Goal: Task Accomplishment & Management: Use online tool/utility

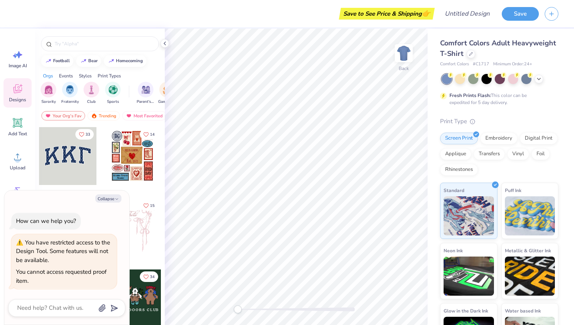
click at [15, 98] on span "Designs" at bounding box center [17, 100] width 17 height 6
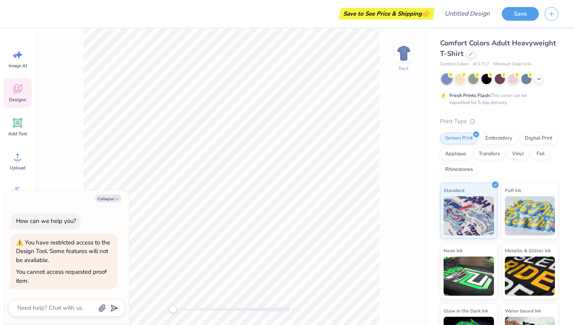
click at [15, 98] on span "Designs" at bounding box center [17, 100] width 17 height 6
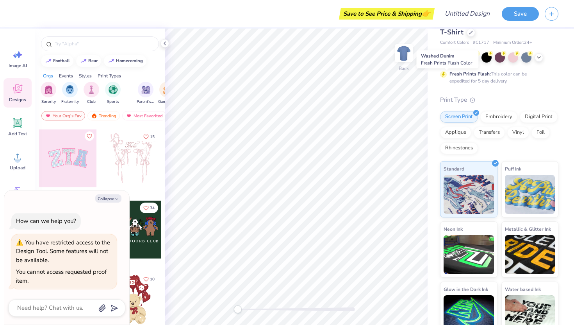
scroll to position [34, 0]
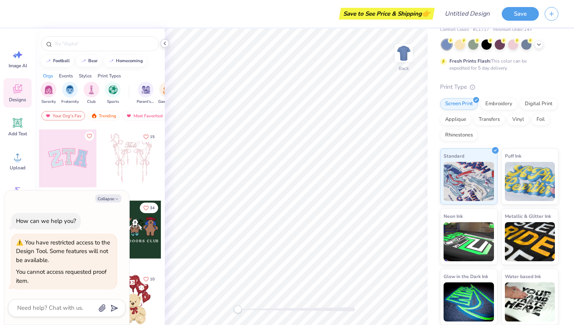
click at [164, 44] on icon at bounding box center [165, 43] width 6 height 6
type textarea "x"
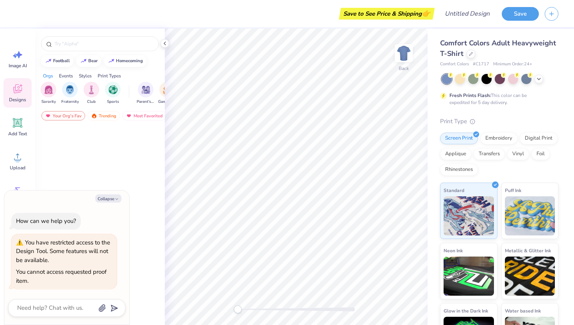
type textarea "x"
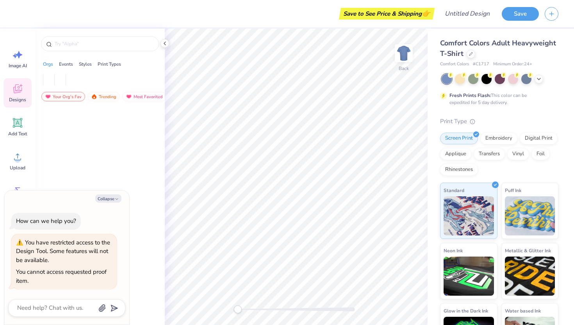
type textarea "x"
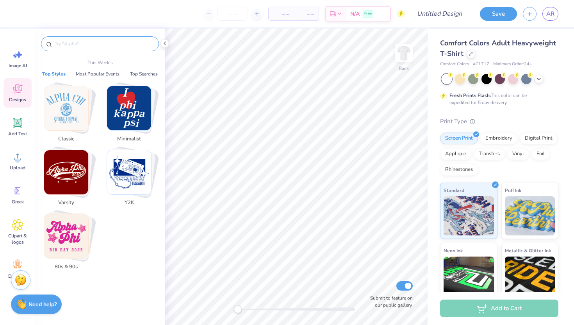
click at [93, 45] on input "text" at bounding box center [104, 44] width 100 height 8
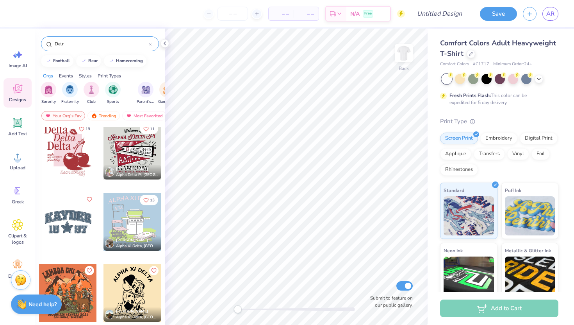
scroll to position [220, 0]
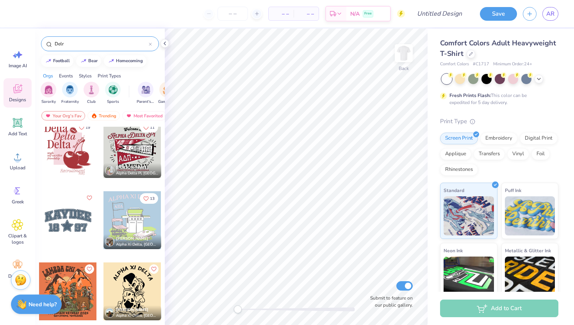
click at [131, 42] on input "Delr" at bounding box center [101, 44] width 95 height 8
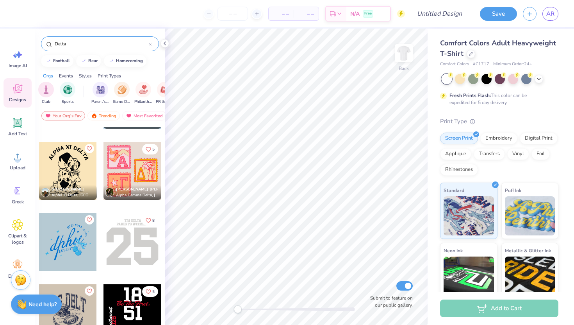
scroll to position [349, 0]
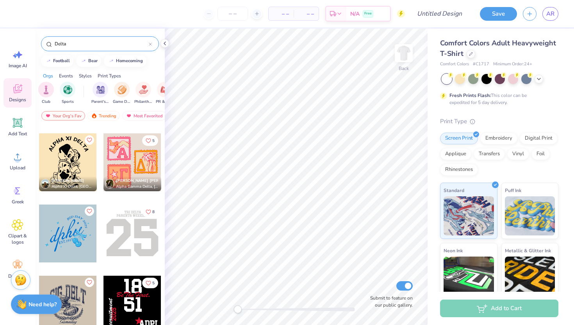
type input "Delta"
click at [61, 235] on div at bounding box center [68, 233] width 58 height 58
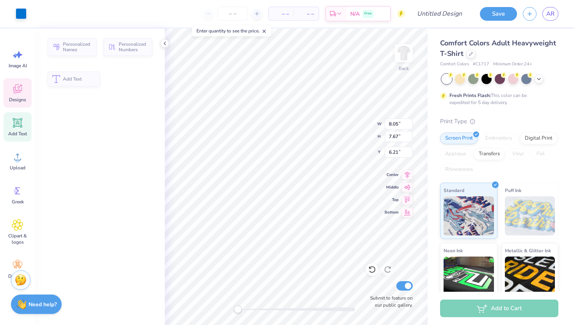
type input "8.05"
type input "7.67"
type input "6.21"
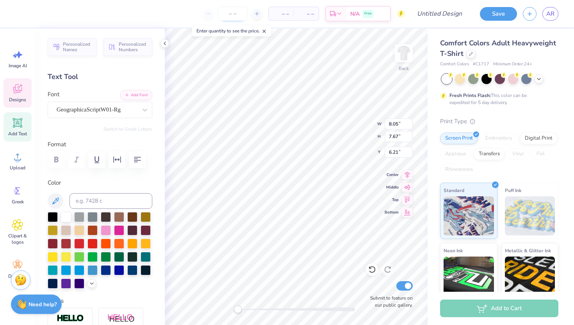
type textarea "dphie"
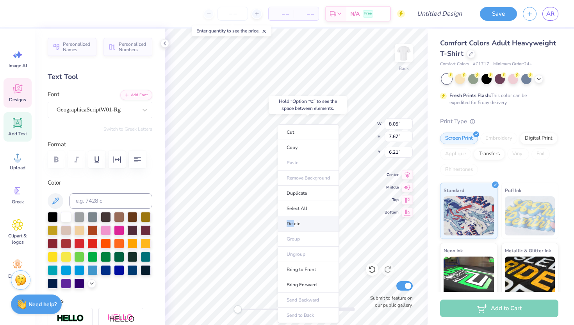
drag, startPoint x: 295, startPoint y: 216, endPoint x: 295, endPoint y: 221, distance: 4.7
click at [295, 221] on li "Delete" at bounding box center [308, 223] width 61 height 15
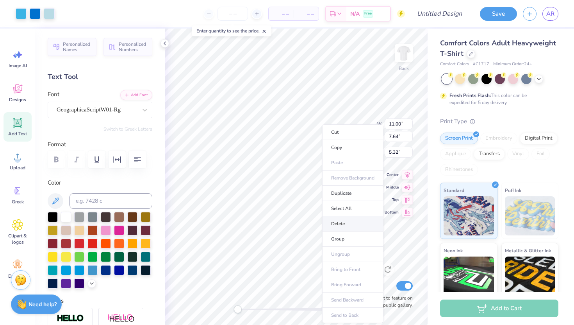
click at [342, 225] on li "Delete" at bounding box center [352, 223] width 61 height 15
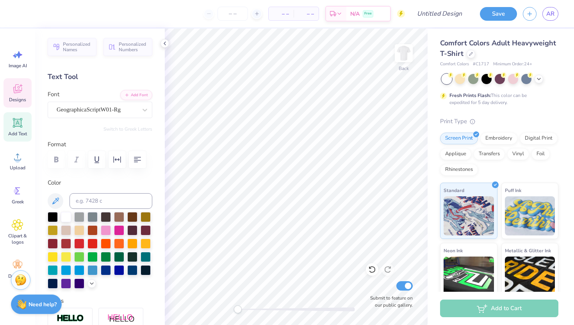
click at [9, 91] on div "Designs" at bounding box center [18, 92] width 28 height 29
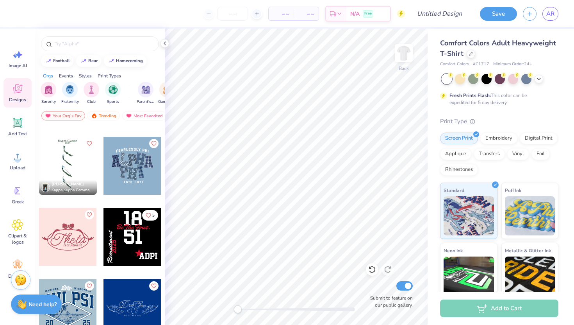
scroll to position [2788, 0]
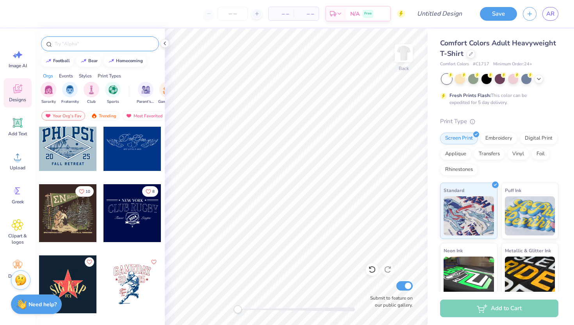
click at [65, 47] on input "text" at bounding box center [104, 44] width 100 height 8
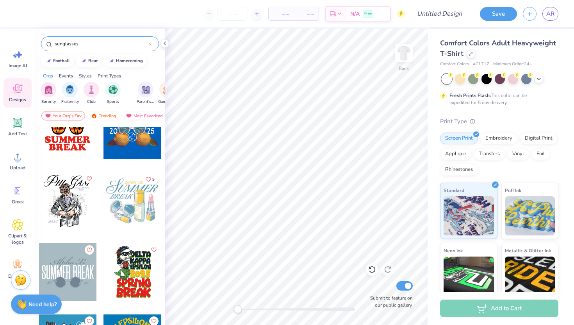
scroll to position [99, 0]
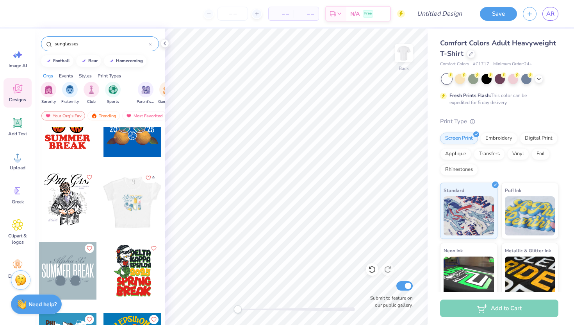
type input "sunglasses"
click at [125, 218] on div at bounding box center [132, 199] width 58 height 58
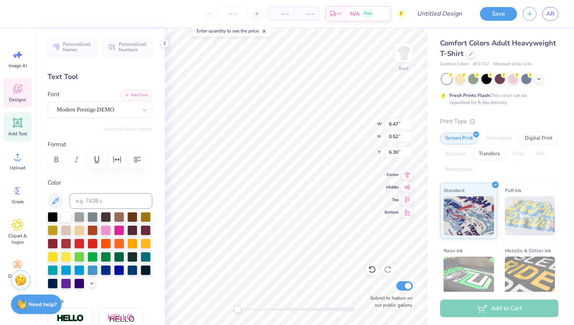
scroll to position [0, 4]
type textarea "Delta Kappa Delta Sorority inc."
type textarea "Delta kappa Delta"
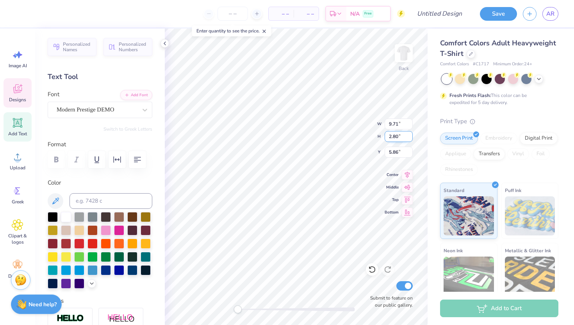
type input "9.71"
type input "2.80"
type input "5.86"
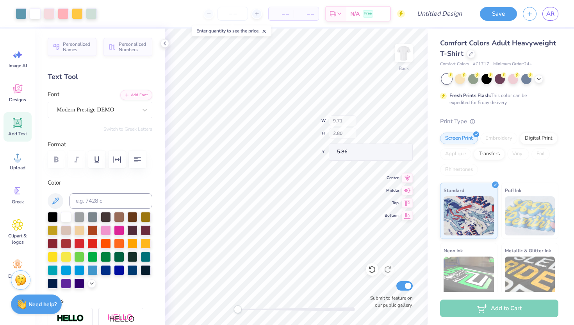
type input "8.18"
type input "0.96"
type input "6.08"
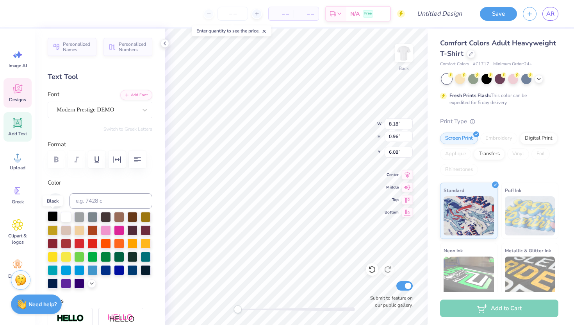
click at [53, 215] on div at bounding box center [53, 216] width 10 height 10
type textarea "Fall"
type input "4.49"
type input "0.85"
type input "8.75"
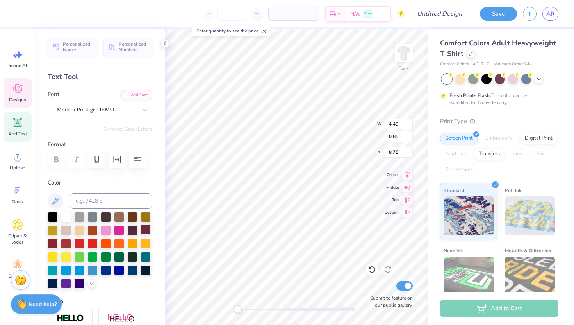
type textarea "2025"
type input "8.18"
type input "0.96"
type input "6.08"
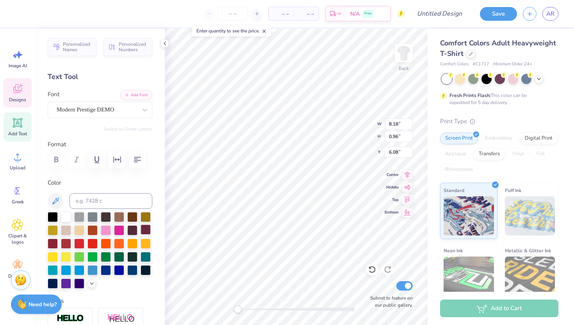
type input "3.64"
type input "0.90"
type input "8.73"
type input "5.71"
type input "2.71"
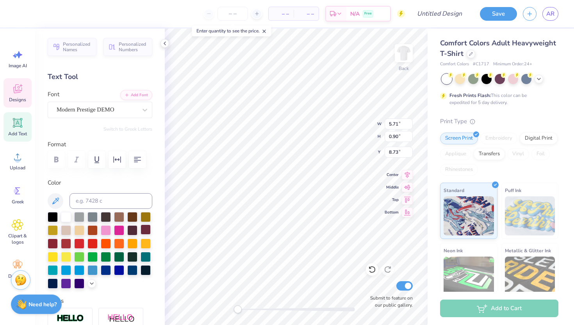
type input "5.91"
type input "5.71"
type input "2.71"
type input "5.91"
type input "5.82"
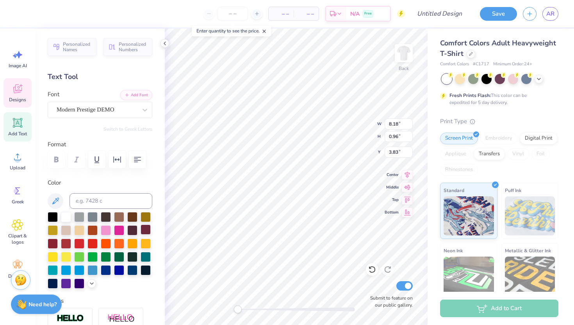
type input "0.68"
type input "1.03"
type textarea "De;lta Kappa Delta Sorority Inc."
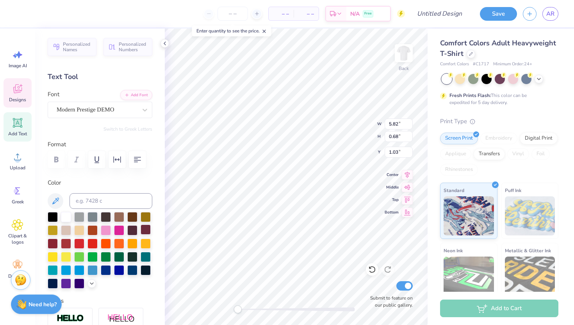
scroll to position [0, 5]
click at [54, 215] on div at bounding box center [53, 216] width 10 height 10
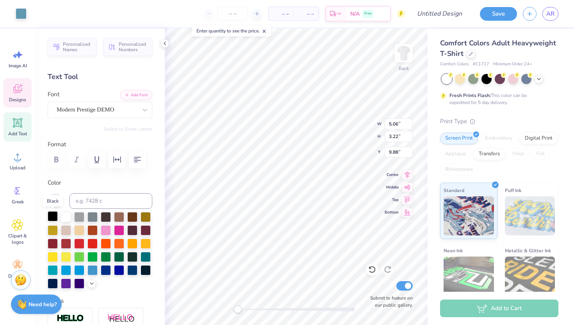
click at [54, 215] on div at bounding box center [53, 216] width 10 height 10
drag, startPoint x: 54, startPoint y: 215, endPoint x: 149, endPoint y: 200, distance: 96.9
click at [69, 212] on div at bounding box center [100, 250] width 105 height 77
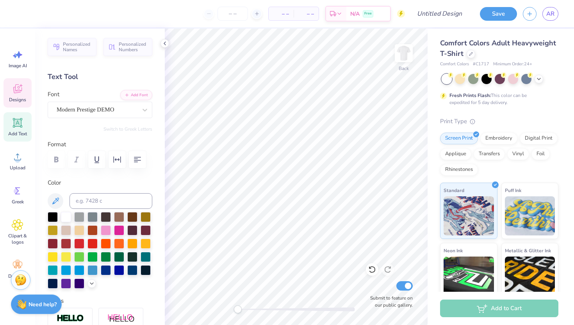
click at [21, 88] on icon at bounding box center [18, 89] width 12 height 12
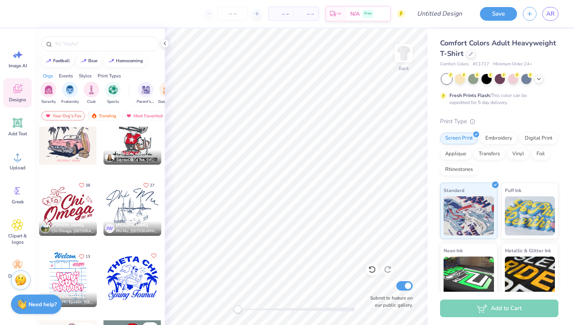
scroll to position [3788, 0]
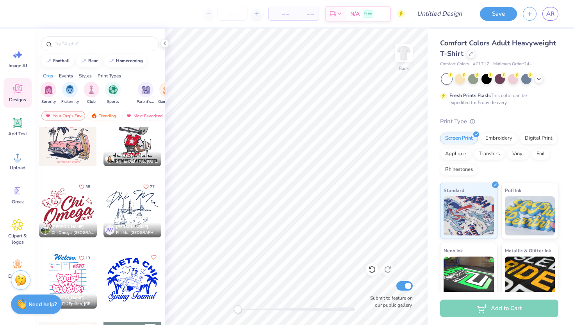
click at [58, 208] on div at bounding box center [68, 208] width 58 height 58
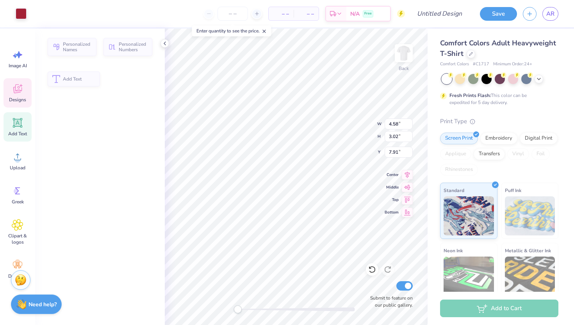
type input "4.58"
type input "3.02"
type input "7.91"
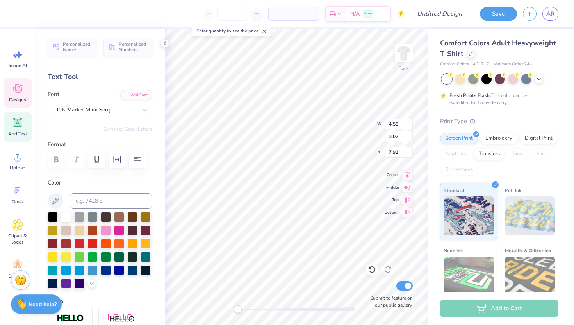
type textarea "Delta"
type input "9.82"
type input "3.28"
type input "10.11"
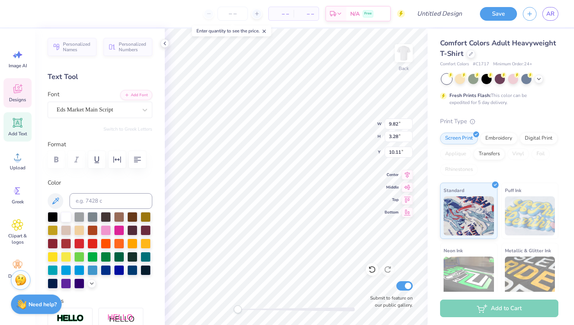
type textarea "Kappa Delta"
type textarea "ESTSorority Inc."
type input "4.02"
type input "0.94"
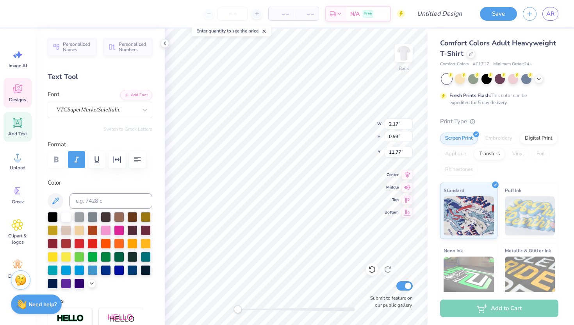
type input "14.80"
type textarea "Sorority Inc."
type input "0.83"
type input "0.87"
type input "8.92"
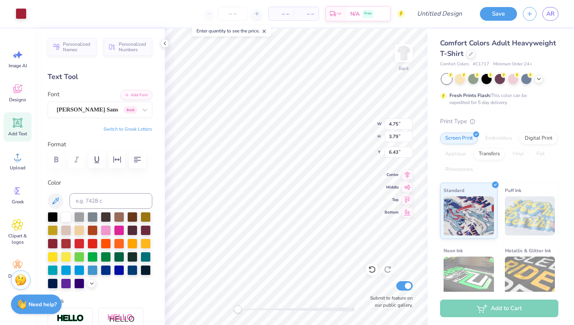
type input "2.45"
type input "7.65"
type input "3.10"
type input "7.86"
type input "2.25"
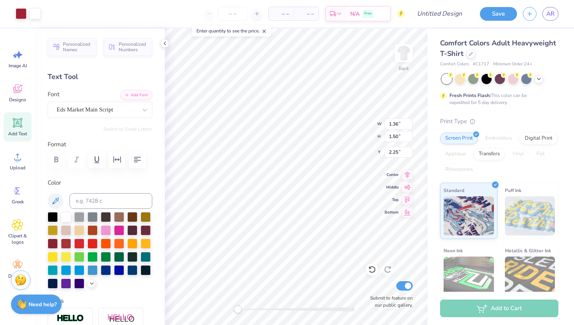
type input "7.65"
type input "3.10"
type input "9.40"
type input "14.17"
type input "3.25"
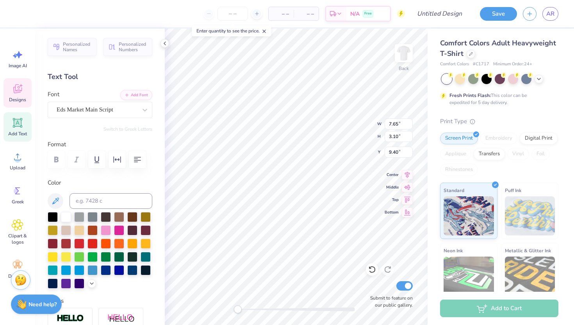
type input "10.13"
type textarea "Kappa"
click at [299, 193] on li "Duplicate" at bounding box center [315, 193] width 61 height 15
type input "7.58"
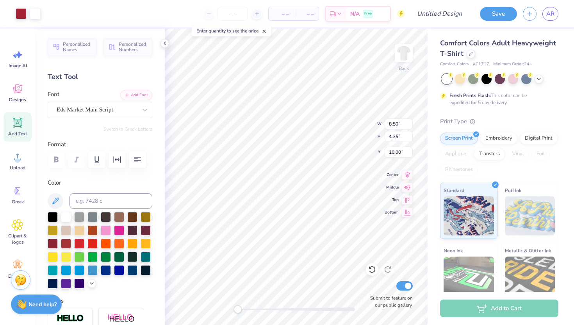
type input "10.33"
type input "7.38"
type input "2.60"
type input "8.13"
type input "7.65"
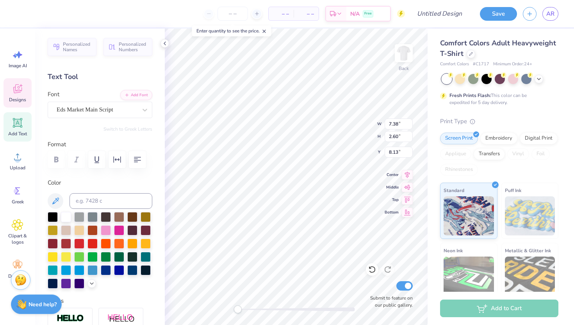
type input "3.10"
type input "20.68"
type input "1.00"
type input "1.24"
type input "12.81"
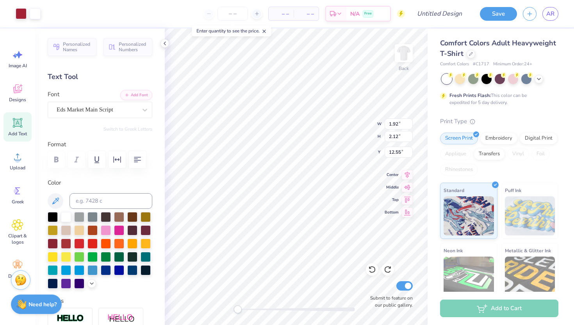
type input "18.56"
type input "7.65"
type input "3.10"
type input "20.68"
type input "12.99"
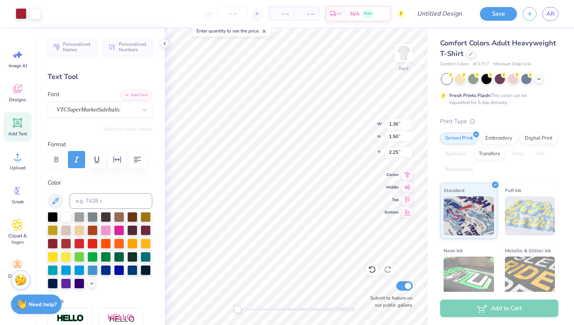
type input "6.63"
type input "3.83"
type input "1.97"
type input "4.27"
type input "1.74"
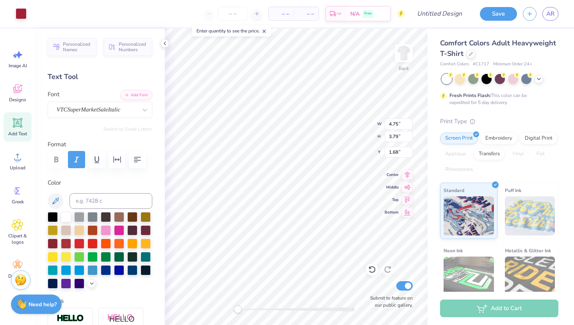
type input "1.68"
type input "4.68"
type input "3.76"
type input "1.80"
type input "4.80"
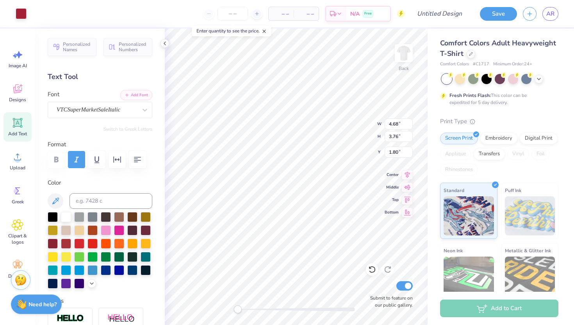
type input "3.54"
type input "1.93"
type input "14.05"
type input "4.81"
click at [20, 165] on span "Upload" at bounding box center [18, 168] width 16 height 6
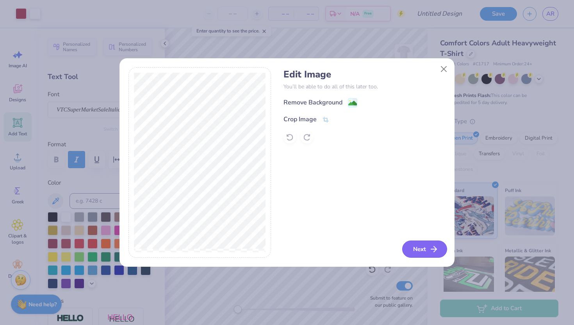
click at [421, 249] on button "Next" at bounding box center [425, 248] width 45 height 17
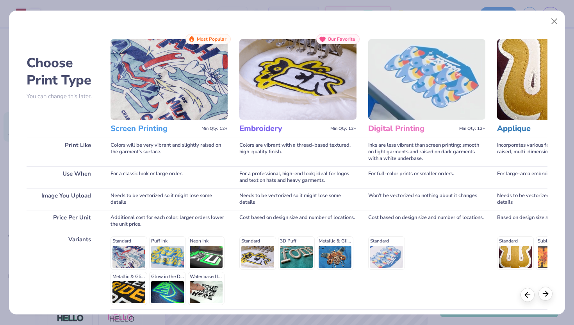
click at [543, 292] on icon at bounding box center [546, 293] width 9 height 9
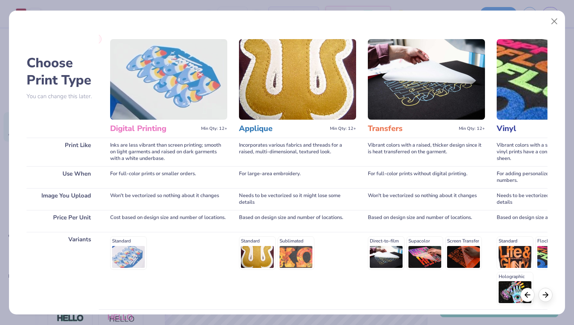
scroll to position [0, 261]
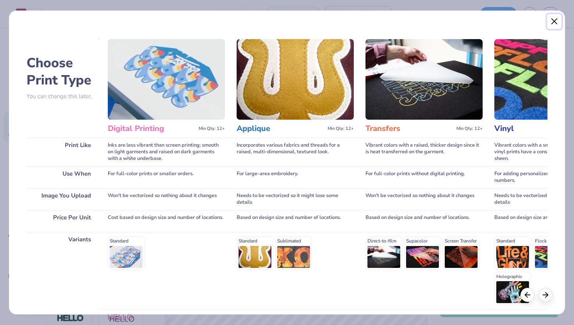
click at [553, 22] on button "Close" at bounding box center [555, 21] width 15 height 15
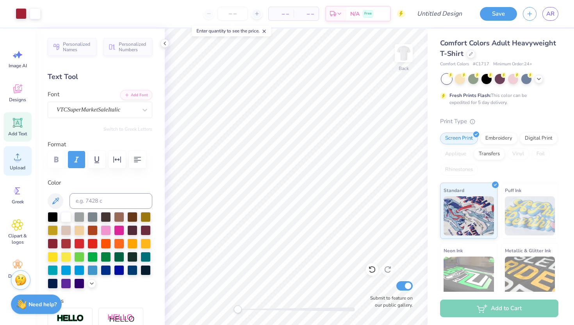
click at [22, 167] on span "Upload" at bounding box center [18, 168] width 16 height 6
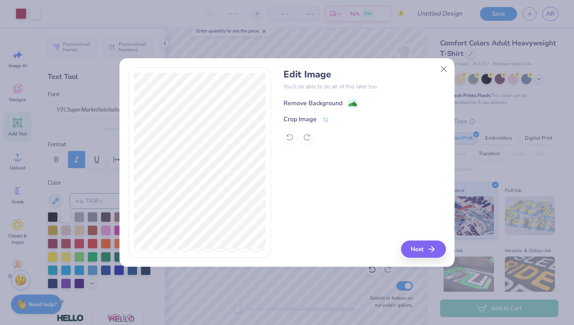
click at [351, 100] on image at bounding box center [353, 104] width 9 height 9
click at [423, 249] on div "Edit Image You’ll be able to do all of this later too. Remove Background Crop I…" at bounding box center [365, 162] width 162 height 191
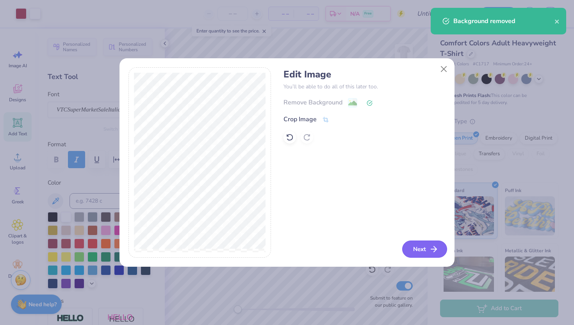
click at [427, 252] on button "Next" at bounding box center [425, 248] width 45 height 17
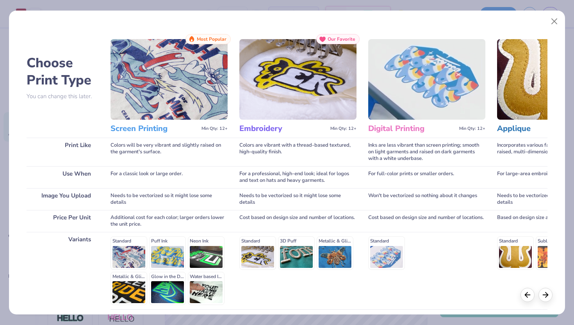
click at [386, 95] on img at bounding box center [427, 79] width 117 height 81
click at [435, 127] on h3 "Digital Printing" at bounding box center [413, 128] width 88 height 10
click at [407, 128] on h3 "Digital Printing" at bounding box center [413, 128] width 88 height 10
click at [392, 257] on div "Standard" at bounding box center [427, 252] width 117 height 33
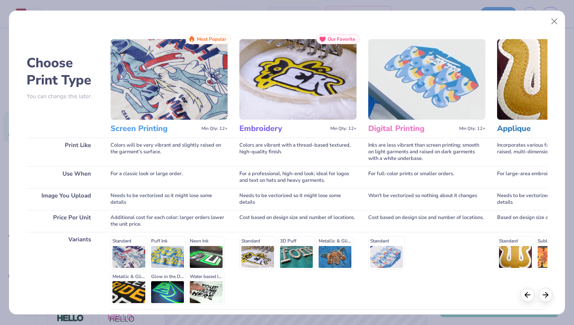
click at [392, 257] on div "Standard" at bounding box center [427, 252] width 117 height 33
click at [388, 244] on div "Standard" at bounding box center [427, 252] width 117 height 33
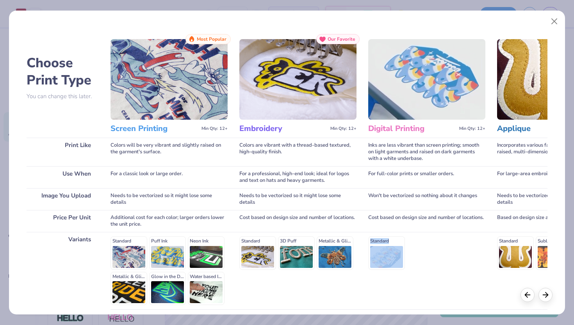
click at [388, 244] on div "Standard" at bounding box center [427, 252] width 117 height 33
click at [543, 296] on icon at bounding box center [546, 293] width 9 height 9
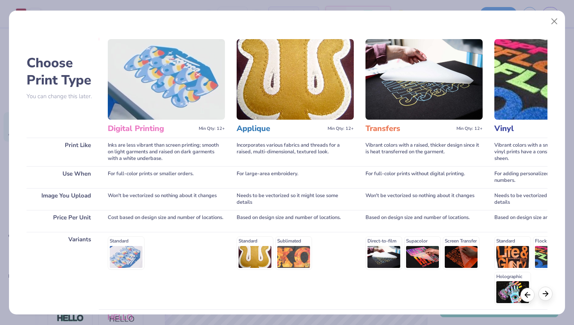
click at [543, 296] on icon at bounding box center [546, 293] width 9 height 9
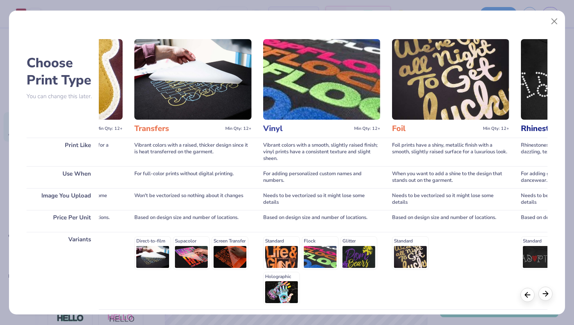
scroll to position [0, 521]
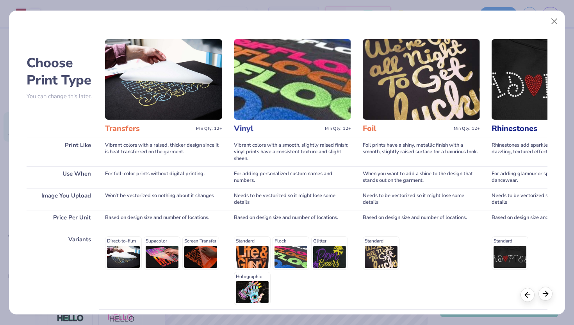
click at [543, 296] on icon at bounding box center [546, 293] width 9 height 9
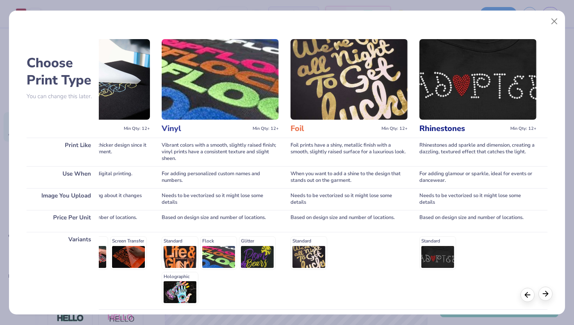
scroll to position [0, 594]
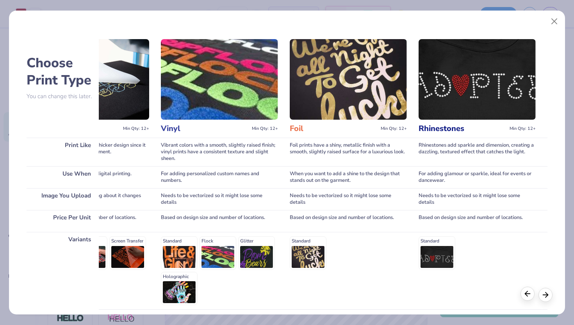
click at [531, 291] on icon at bounding box center [528, 293] width 9 height 9
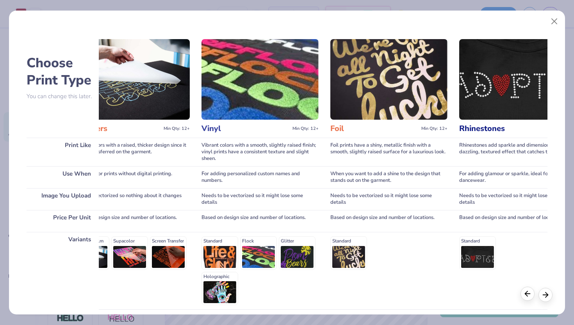
click at [531, 291] on icon at bounding box center [528, 293] width 9 height 9
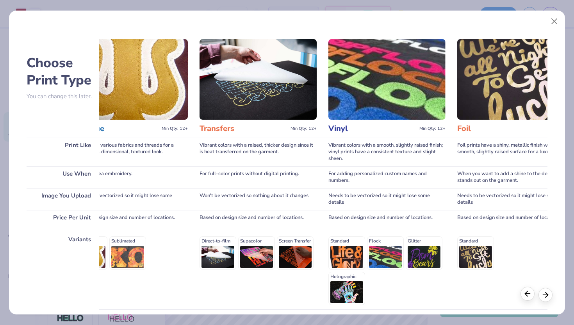
click at [531, 291] on icon at bounding box center [528, 293] width 9 height 9
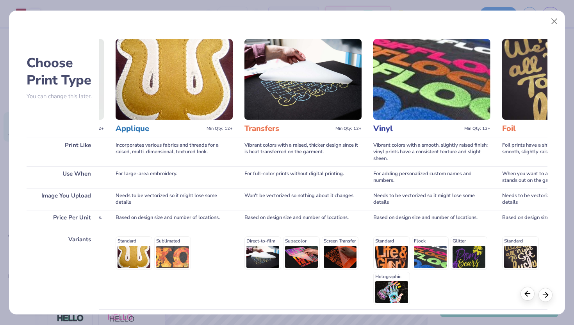
click at [531, 291] on icon at bounding box center [528, 293] width 9 height 9
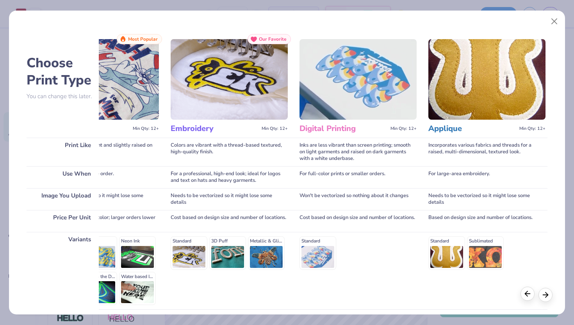
click at [531, 291] on icon at bounding box center [528, 293] width 9 height 9
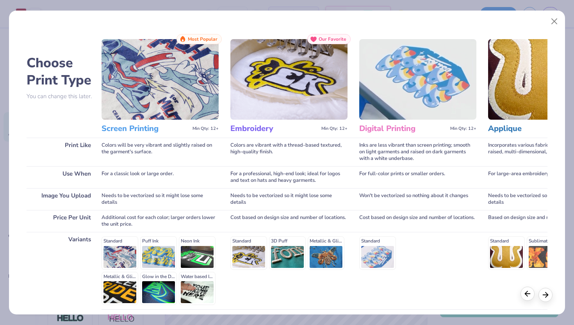
scroll to position [0, 0]
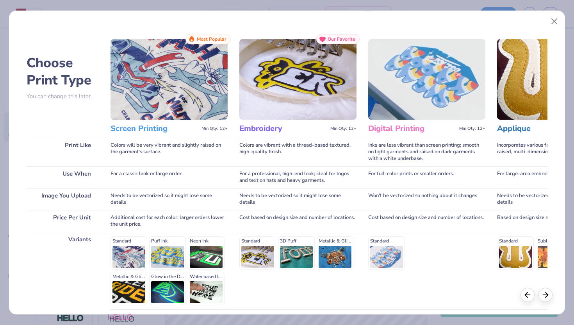
click at [122, 248] on div "Standard Puff Ink Neon Ink Metallic & Glitter Ink Glow in the Dark Ink Water ba…" at bounding box center [169, 270] width 117 height 69
click at [126, 245] on div "Standard Puff Ink Neon Ink Metallic & Glitter Ink Glow in the Dark Ink Water ba…" at bounding box center [169, 270] width 117 height 69
click at [125, 245] on div "Standard Puff Ink Neon Ink Metallic & Glitter Ink Glow in the Dark Ink Water ba…" at bounding box center [169, 270] width 117 height 69
click at [127, 245] on div "Standard Puff Ink Neon Ink Metallic & Glitter Ink Glow in the Dark Ink Water ba…" at bounding box center [169, 270] width 117 height 69
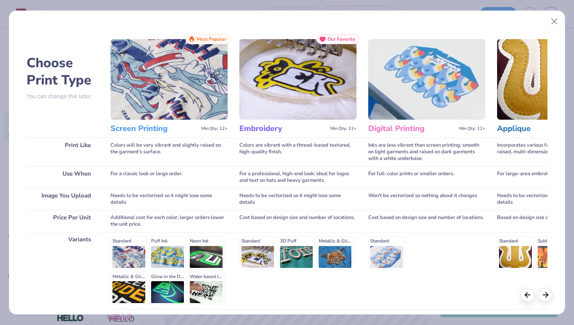
click at [100, 273] on div "Choose Print Type You can change this later. Print Like Use When Image You Uplo…" at bounding box center [287, 195] width 521 height 322
click at [311, 292] on div "Standard 3D Puff Metallic & Glitter" at bounding box center [298, 270] width 117 height 77
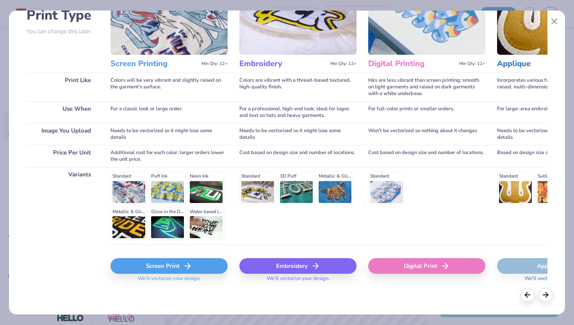
click at [391, 262] on div "Digital Print" at bounding box center [427, 266] width 117 height 16
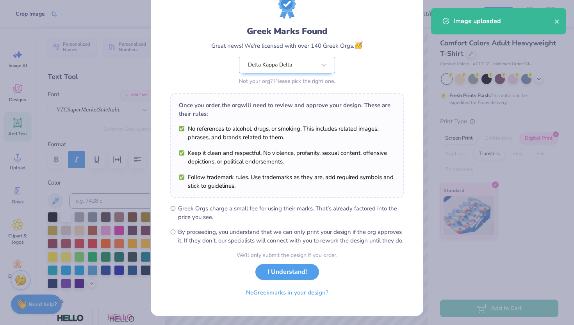
scroll to position [31, 0]
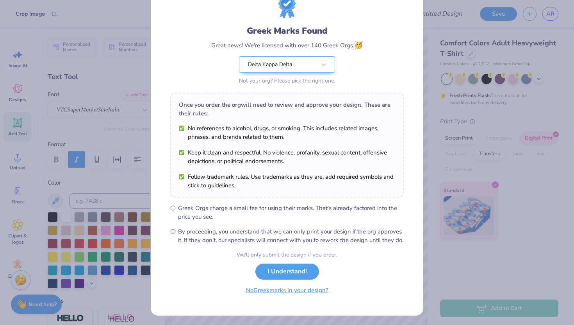
drag, startPoint x: 306, startPoint y: 281, endPoint x: 300, endPoint y: 303, distance: 23.0
click at [300, 300] on div "We’ll only submit the design if you order. I Understand! No Greek marks in your…" at bounding box center [287, 275] width 101 height 49
click at [297, 277] on button "I Understand!" at bounding box center [288, 269] width 64 height 16
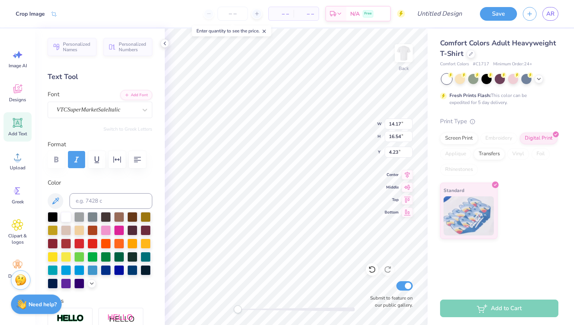
scroll to position [0, 0]
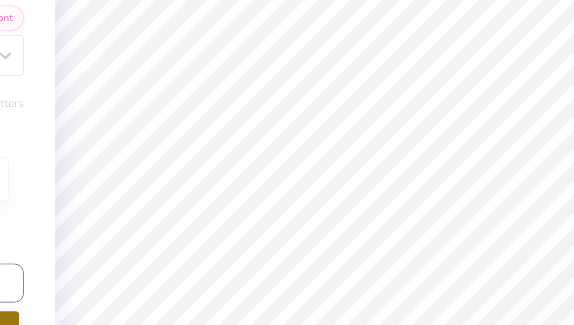
type input "3.89"
type input "5.69"
type input "4.74"
type input "3.11"
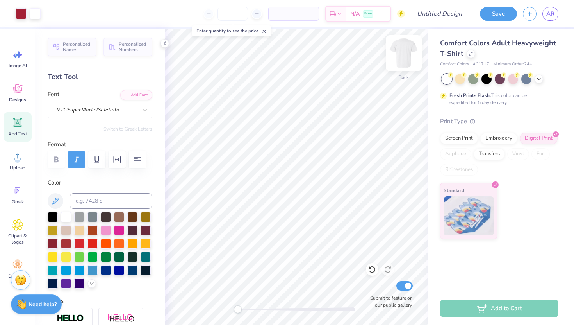
click at [406, 49] on img at bounding box center [403, 53] width 31 height 31
click at [21, 157] on icon at bounding box center [18, 157] width 12 height 12
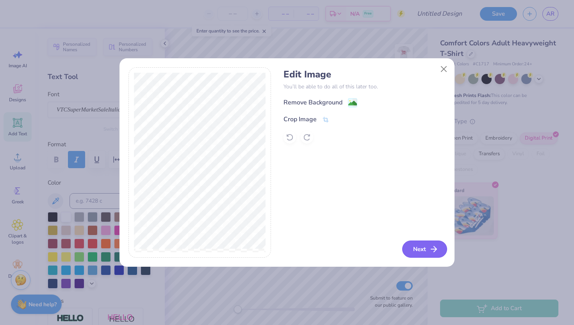
click at [410, 246] on button "Next" at bounding box center [425, 248] width 45 height 17
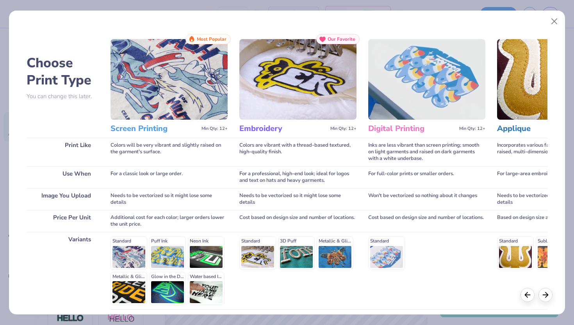
click at [174, 86] on img at bounding box center [169, 79] width 117 height 81
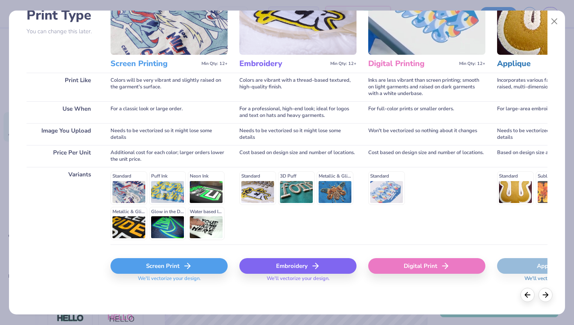
click at [419, 269] on div "Digital Print" at bounding box center [427, 266] width 117 height 16
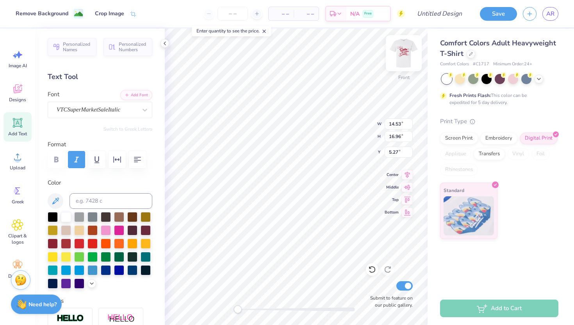
click at [398, 54] on img at bounding box center [403, 53] width 31 height 31
type input "7.62"
type input "8.89"
type input "10.87"
click at [401, 53] on img at bounding box center [403, 53] width 31 height 31
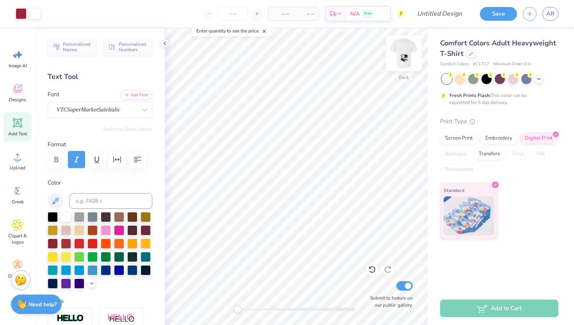
click at [401, 62] on img at bounding box center [403, 53] width 31 height 31
type input "8.00"
type input "5.69"
type input "3.82"
type input "5.82"
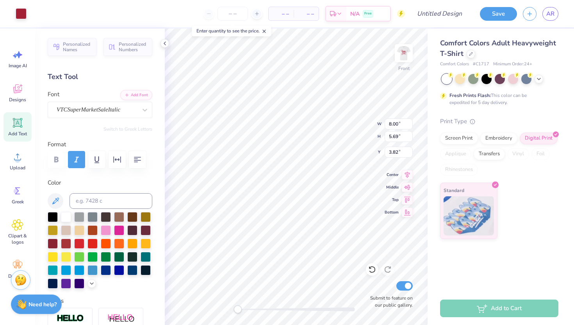
type input "3.29"
type input "9.11"
type input "8.22"
type input "5.84"
type input "5.94"
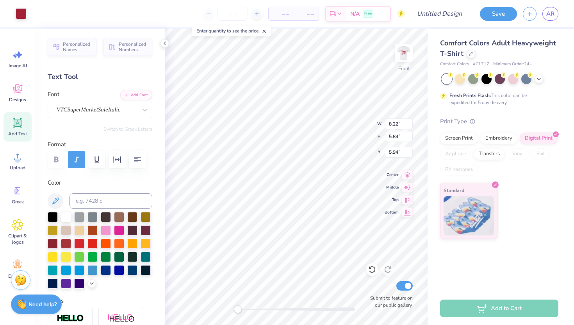
type input "3.47"
type input "2.47"
type input "9.11"
type input "7.74"
type input "9.04"
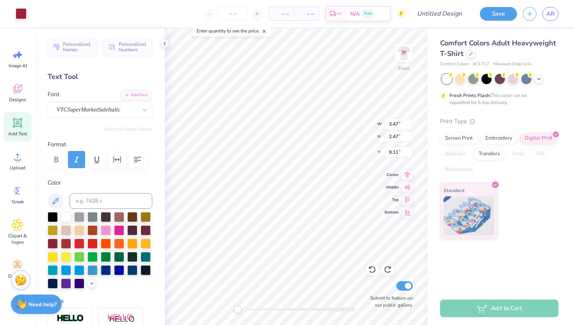
type input "13.39"
type input "4.14"
type input "2.97"
type input "9.43"
type input "9.39"
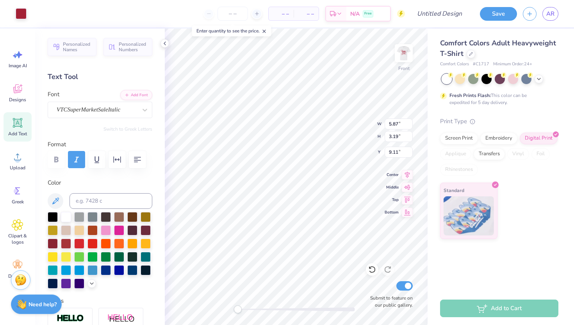
type input "5.38"
type input "9.76"
type input "11.76"
type input "6.94"
type input "8.39"
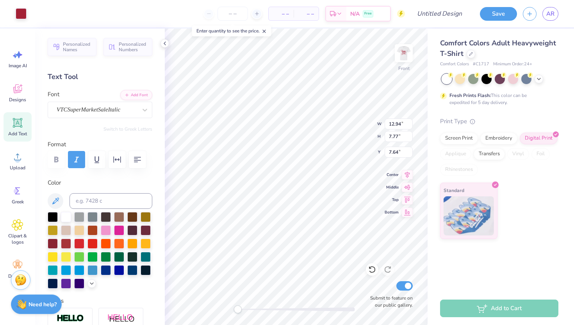
type input "12.94"
type input "7.77"
type input "7.64"
click at [403, 54] on img at bounding box center [403, 53] width 31 height 31
type input "6.36"
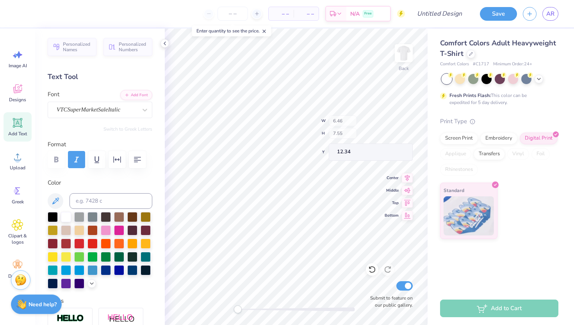
type input "7.42"
type input "0.53"
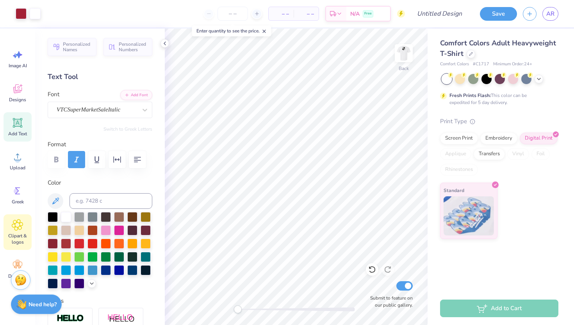
click at [16, 233] on span "Clipart & logos" at bounding box center [18, 239] width 26 height 13
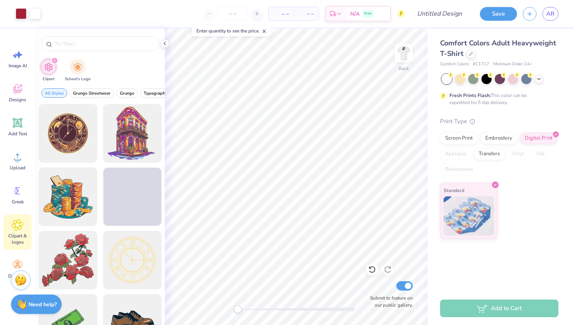
click at [77, 52] on div at bounding box center [100, 42] width 130 height 27
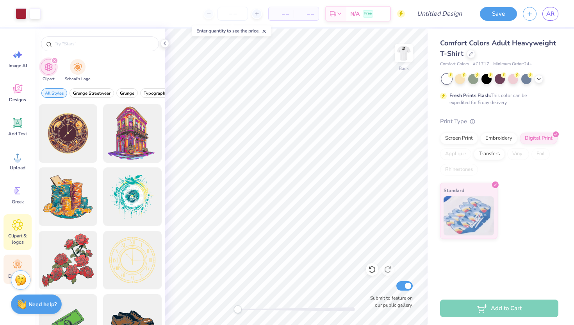
click at [16, 261] on circle at bounding box center [17, 261] width 5 height 5
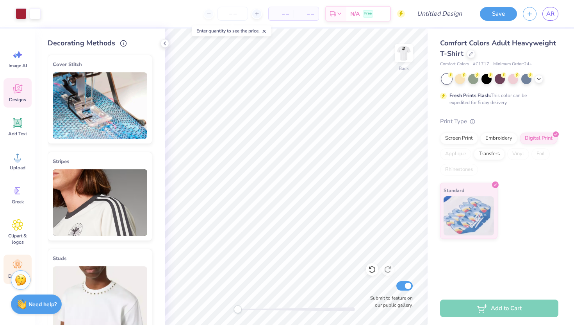
click at [15, 88] on icon at bounding box center [17, 90] width 7 height 6
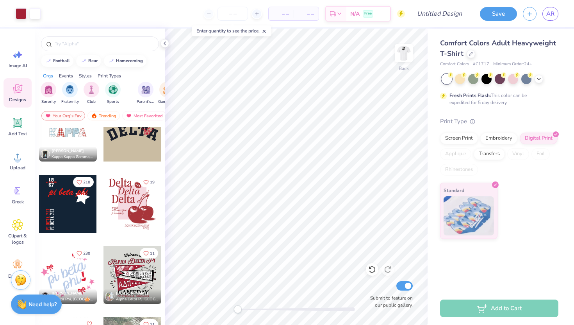
scroll to position [1020, 0]
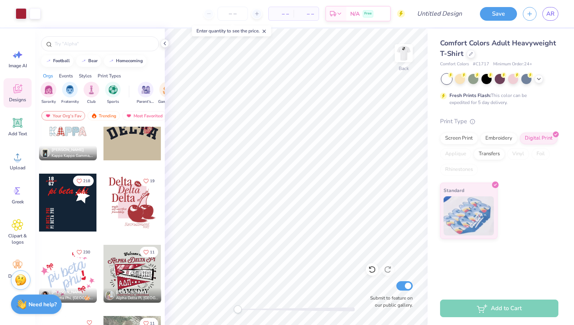
click at [91, 36] on div at bounding box center [100, 42] width 130 height 27
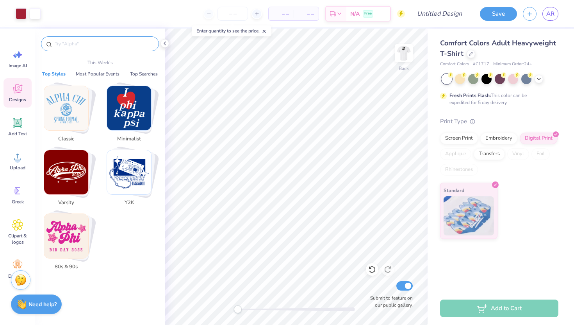
click at [89, 44] on input "text" at bounding box center [104, 44] width 100 height 8
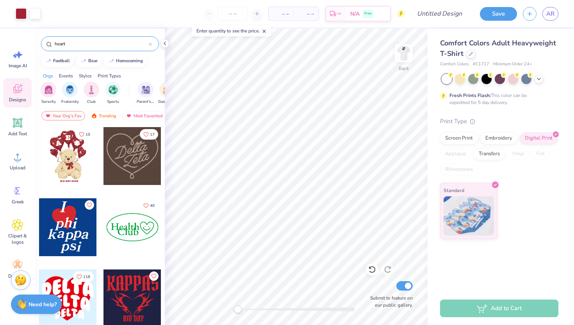
type input "heart"
click at [502, 11] on button "Save" at bounding box center [498, 13] width 37 height 14
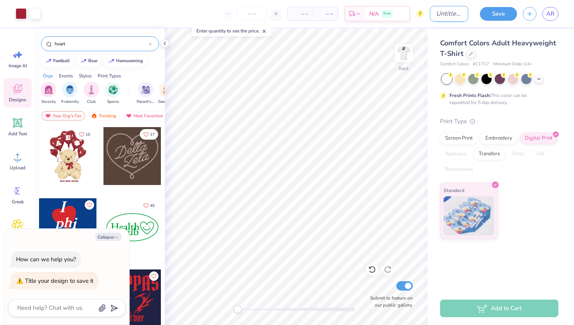
type textarea "x"
click at [435, 15] on input "Design Title" at bounding box center [449, 14] width 38 height 16
type input "1"
type textarea "x"
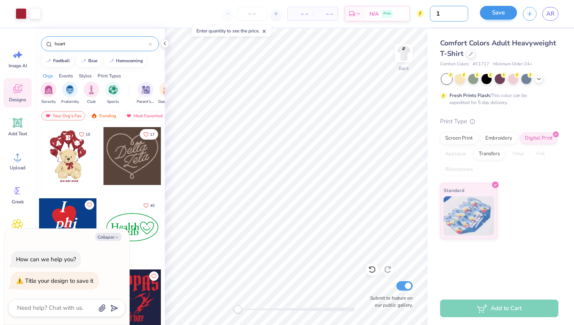
type input "1"
click at [498, 9] on button "Save" at bounding box center [498, 13] width 37 height 14
click at [494, 18] on div "Save" at bounding box center [498, 14] width 37 height 14
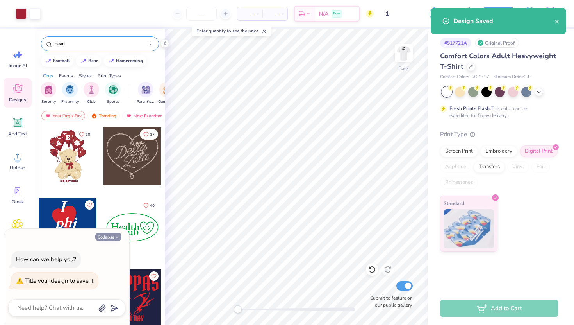
click at [115, 233] on button "Collapse" at bounding box center [108, 237] width 26 height 8
type textarea "x"
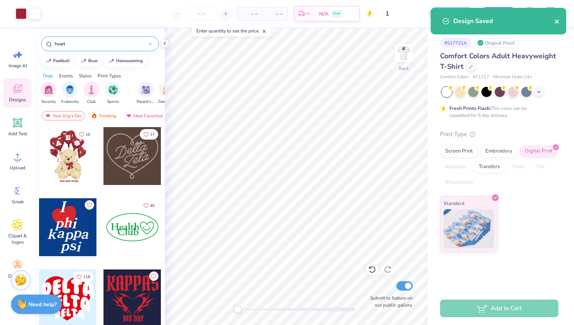
click at [558, 23] on icon "close" at bounding box center [557, 22] width 4 height 4
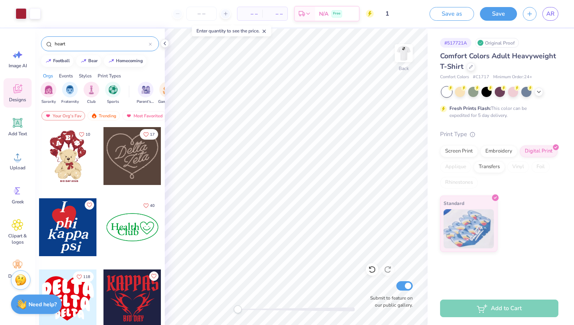
click at [550, 9] on div "Design Saved" at bounding box center [498, 7] width 139 height 3
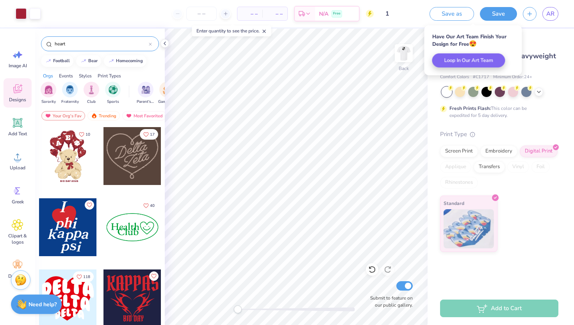
click at [464, 41] on div "Have Our Art Team Finish Your Design for Free 😍" at bounding box center [474, 40] width 82 height 14
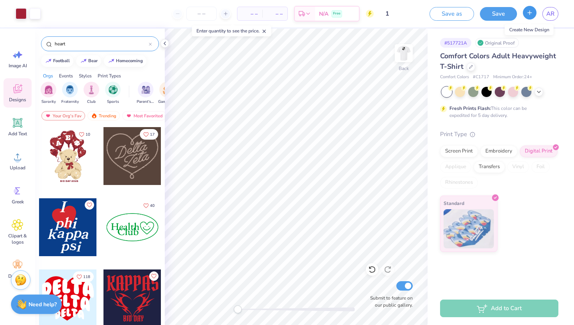
click at [531, 15] on icon "button" at bounding box center [530, 12] width 7 height 7
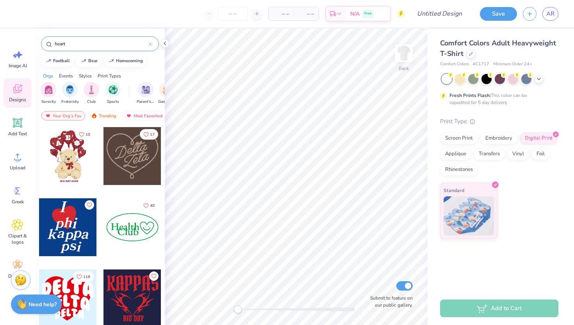
click at [64, 164] on div at bounding box center [68, 156] width 58 height 58
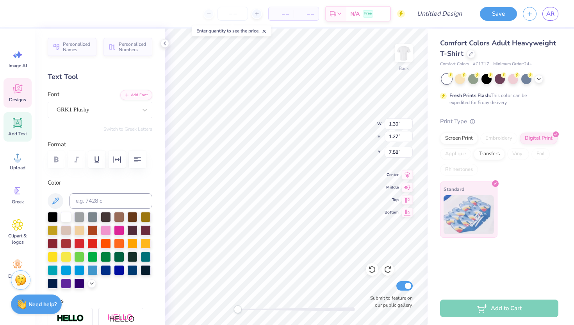
scroll to position [0, 0]
type textarea "D"
type textarea "K"
type textarea "F"
type textarea "D"
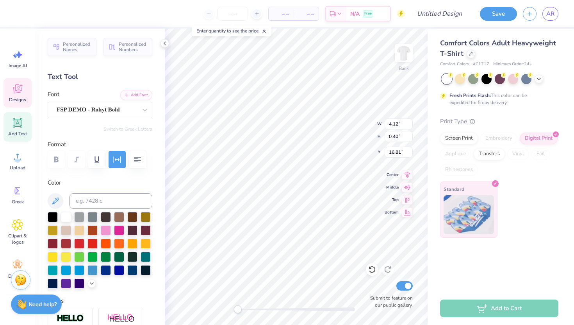
scroll to position [0, 0]
type textarea "Fall 2025"
